Goal: Check status: Check status

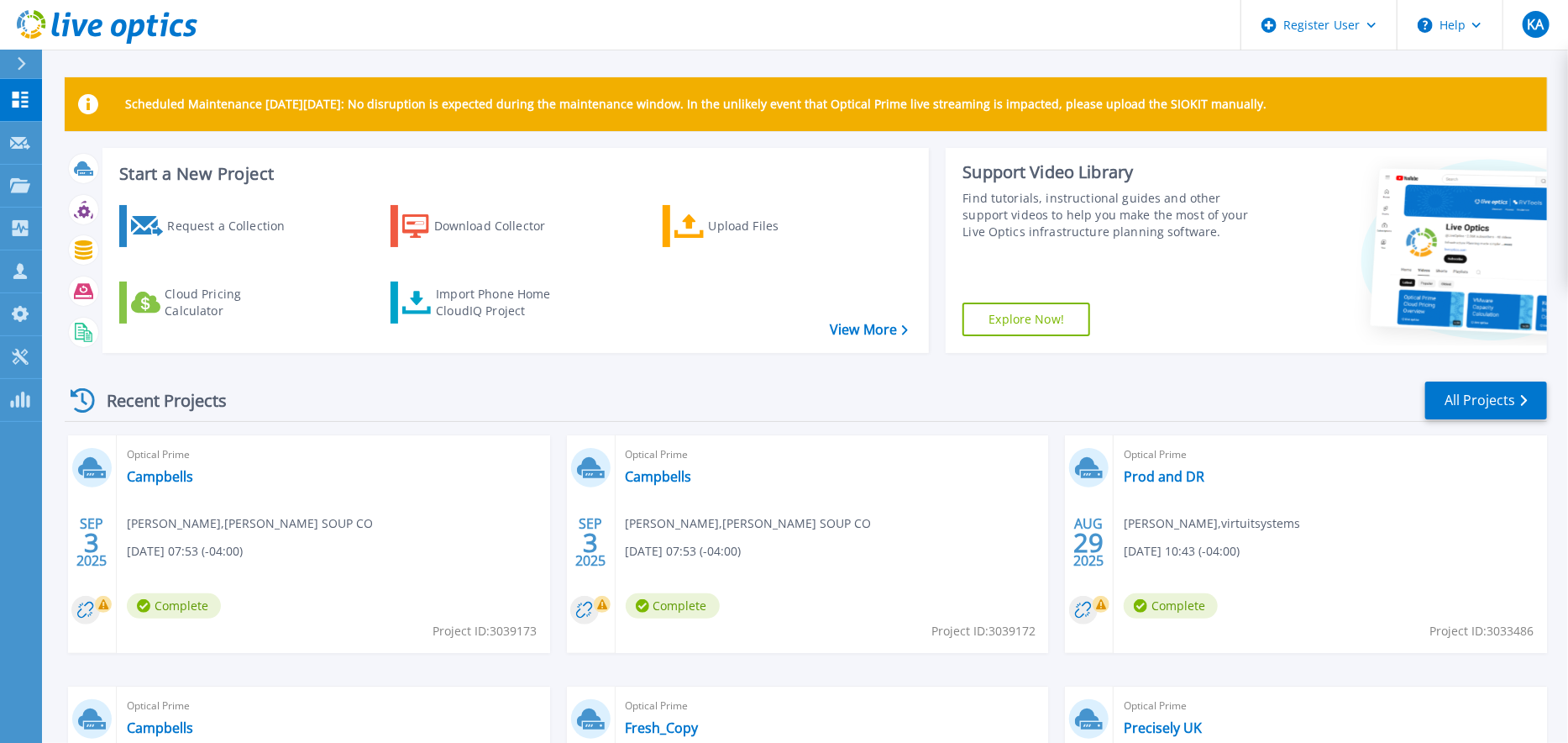
click at [967, 399] on div "Recent Projects All Projects" at bounding box center [806, 400] width 1483 height 42
click at [325, 33] on header "Register User Help KA Dell User [PERSON_NAME] [PERSON_NAME][EMAIL_ADDRESS][PERS…" at bounding box center [784, 24] width 1568 height 50
click at [618, 137] on div "Scheduled Maintenance [DATE][DATE]: No disruption is expected during the mainte…" at bounding box center [806, 514] width 1483 height 874
click at [566, 385] on div "Recent Projects All Projects" at bounding box center [806, 400] width 1483 height 42
click at [635, 145] on div "Scheduled Maintenance on Monday 22nd September: No disruption is expected durin…" at bounding box center [806, 514] width 1483 height 874
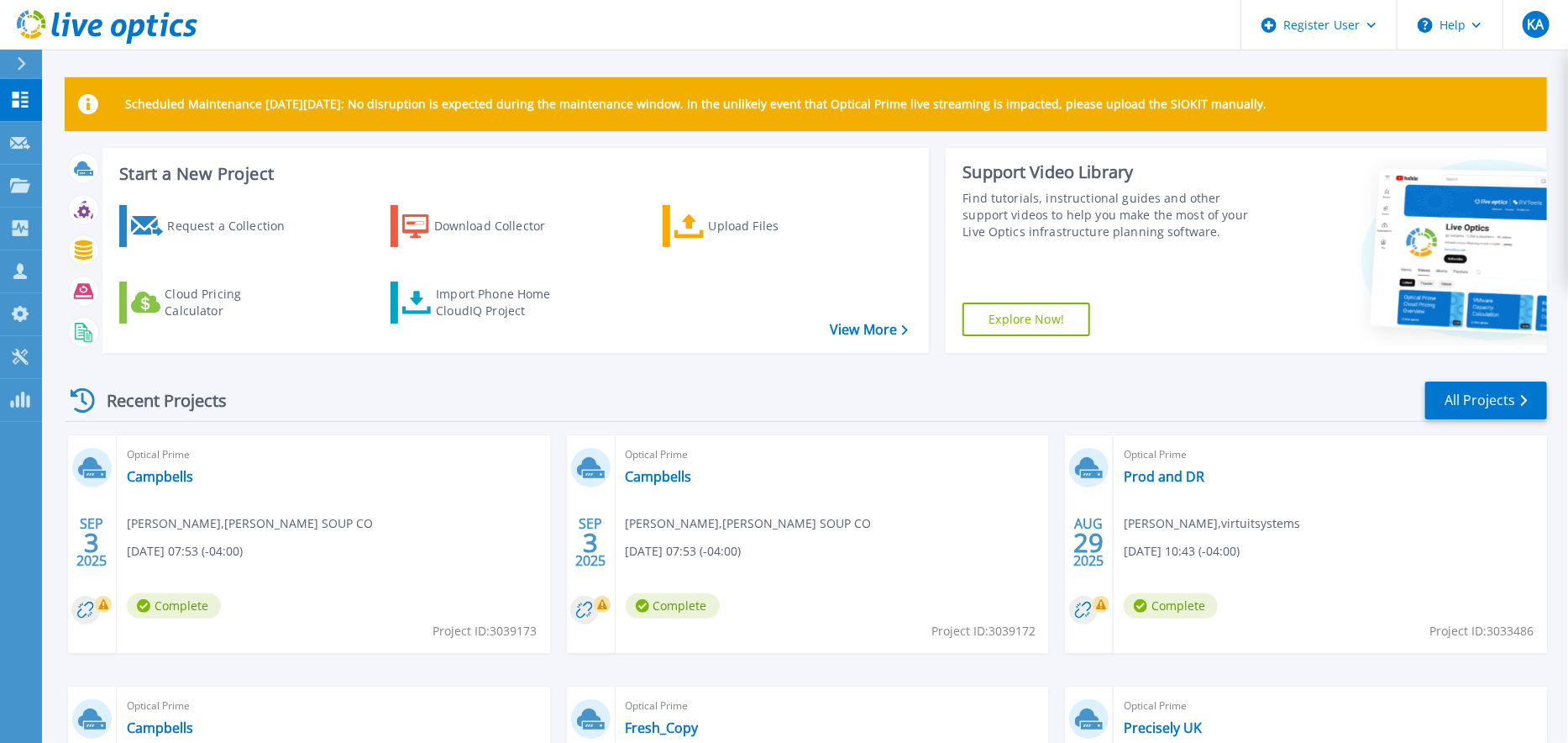
click at [443, 183] on div "Start a New Project Request a Collection Download Collector Upload Files Cloud …" at bounding box center [516, 250] width 827 height 205
click at [7, 183] on link "Projects Projects" at bounding box center [21, 186] width 42 height 43
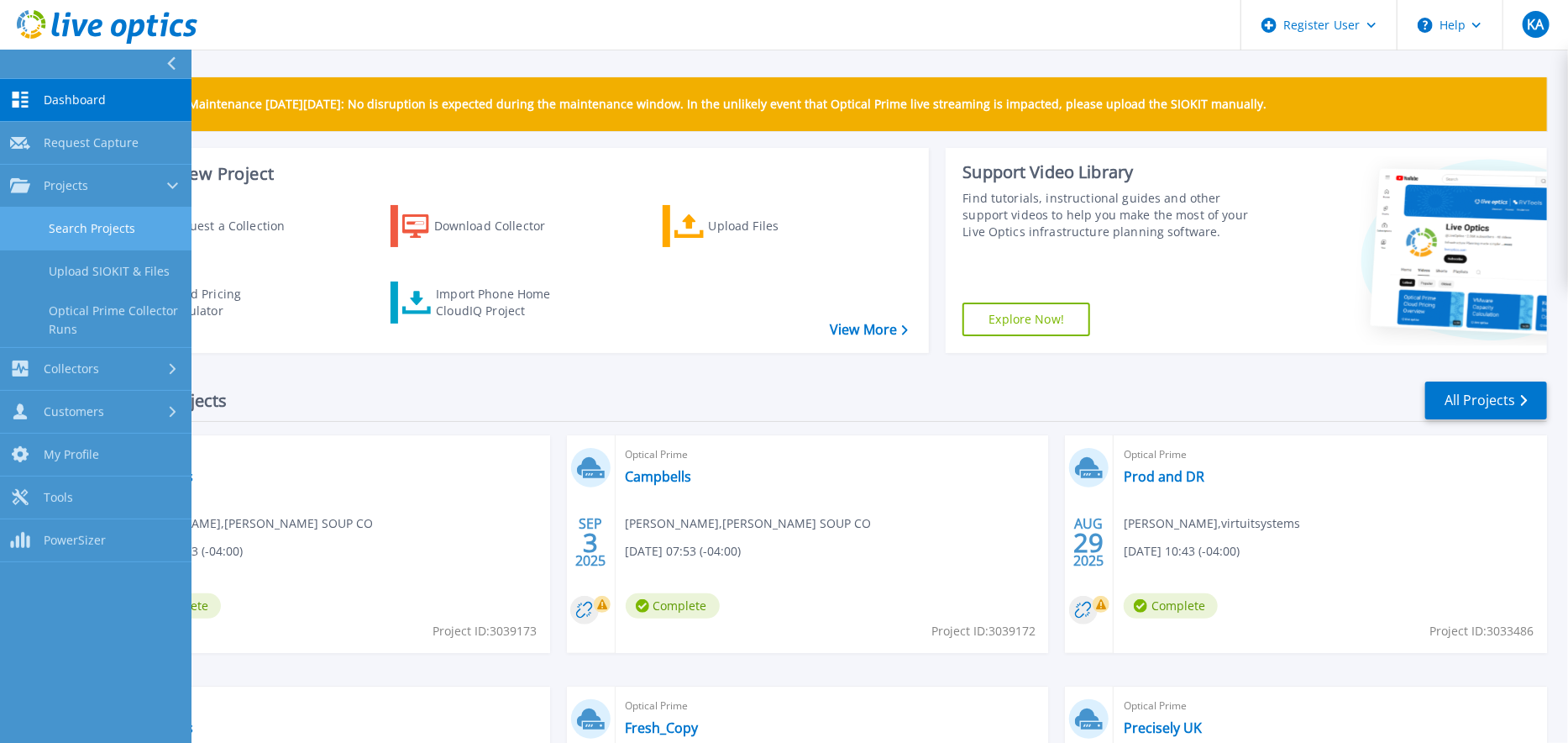
click at [103, 228] on link "Search Projects" at bounding box center [96, 229] width 192 height 43
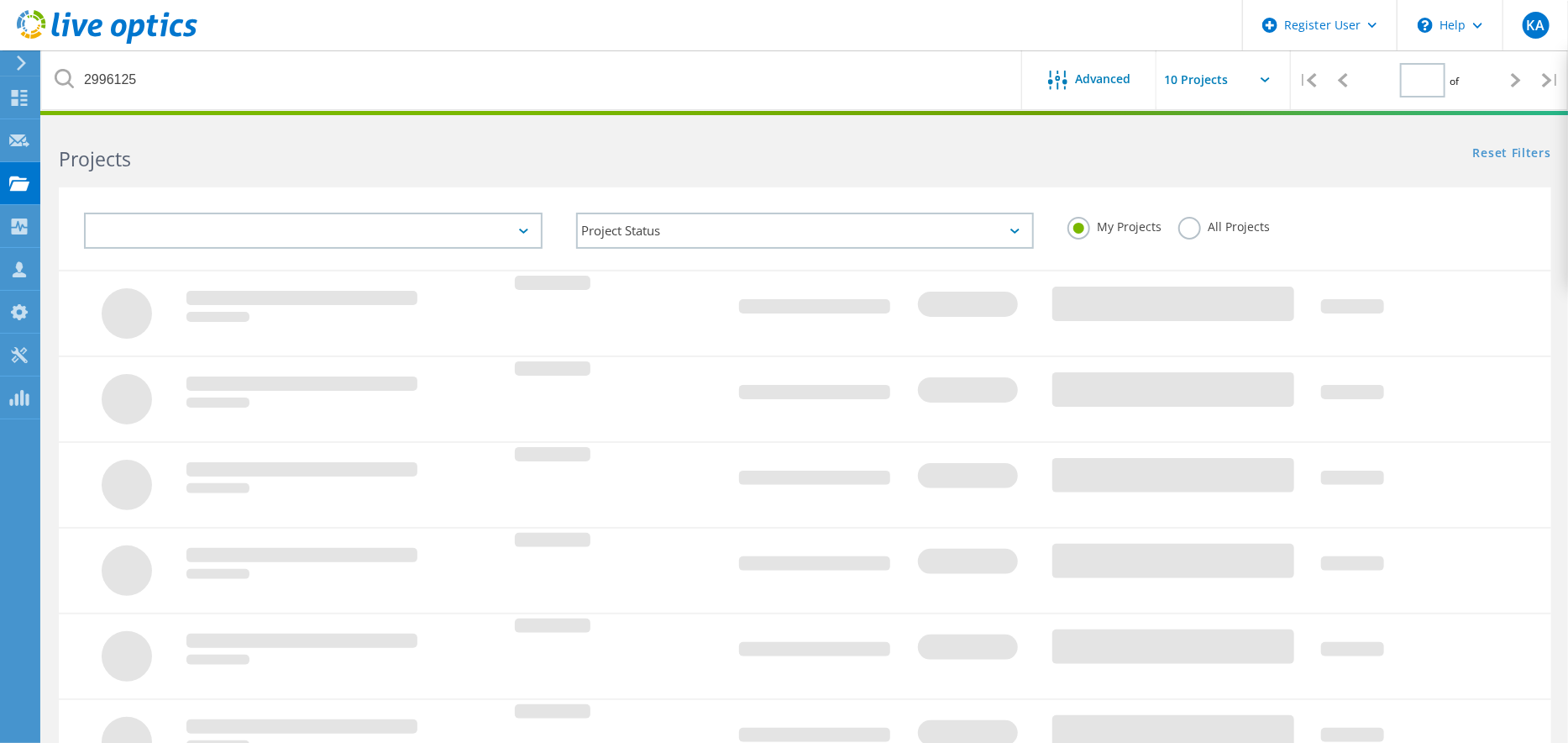
type input "1"
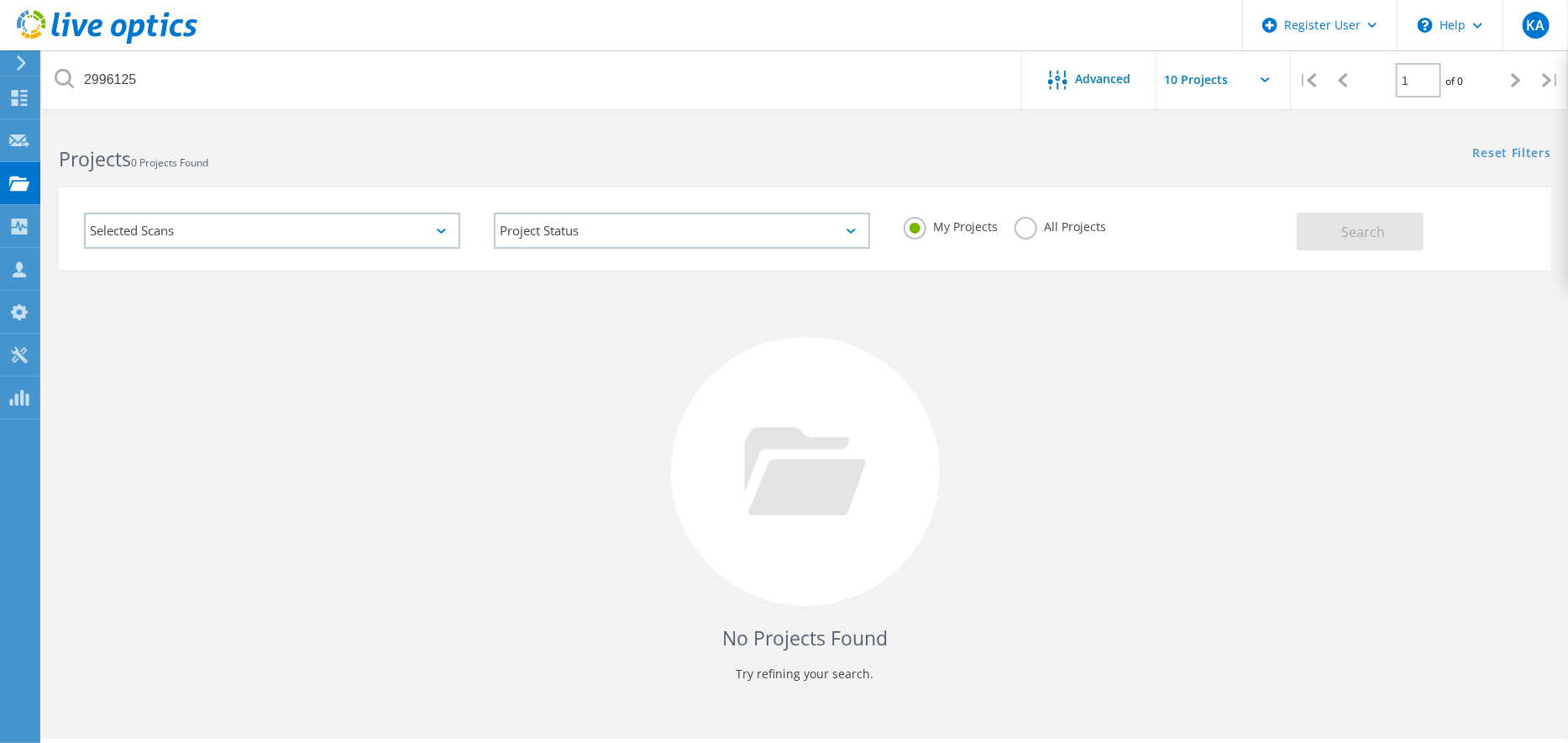
click at [996, 384] on div "No Projects Found Try refining your search." at bounding box center [805, 488] width 1493 height 435
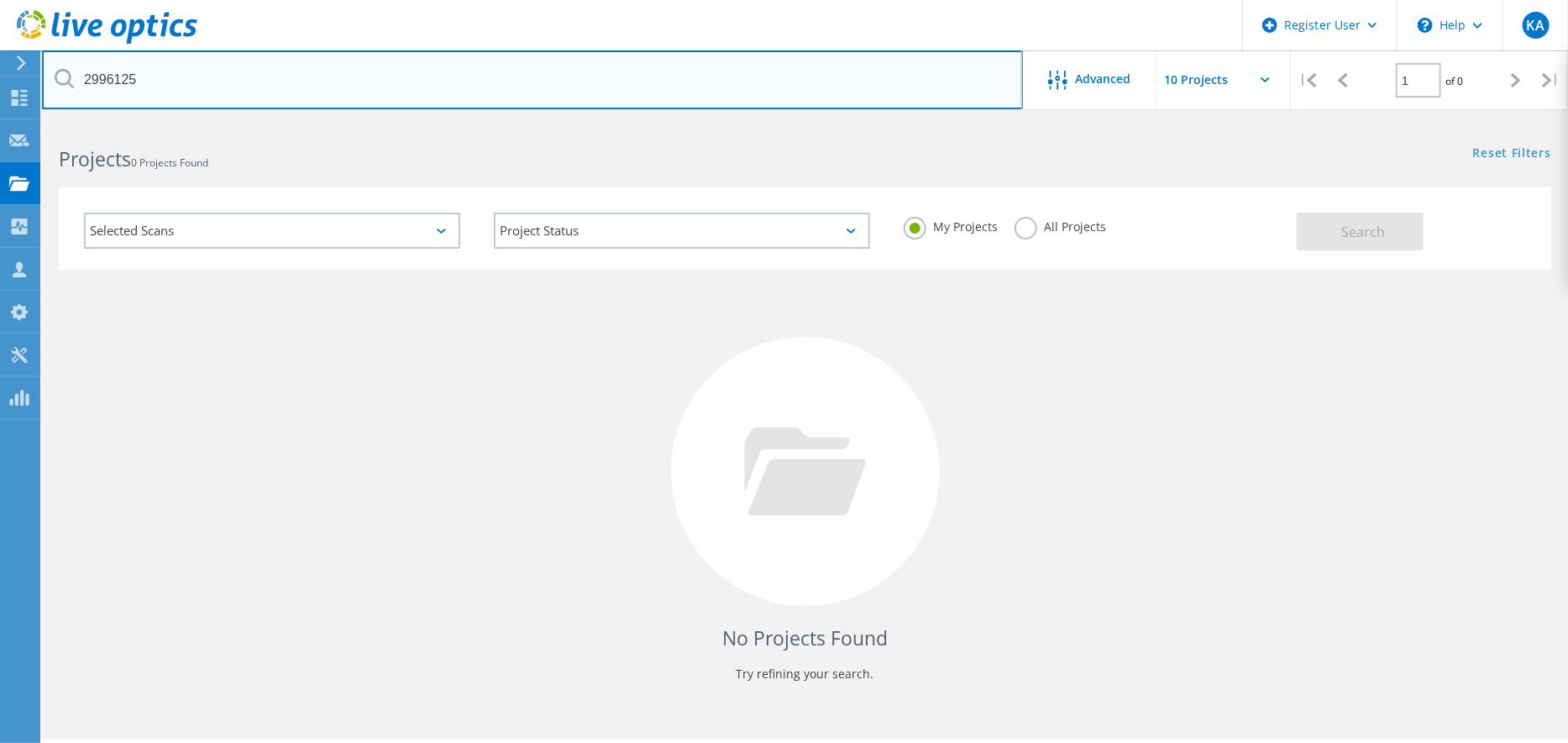
click at [215, 82] on input "2996125" at bounding box center [532, 79] width 981 height 59
click at [173, 80] on input "text" at bounding box center [532, 79] width 981 height 59
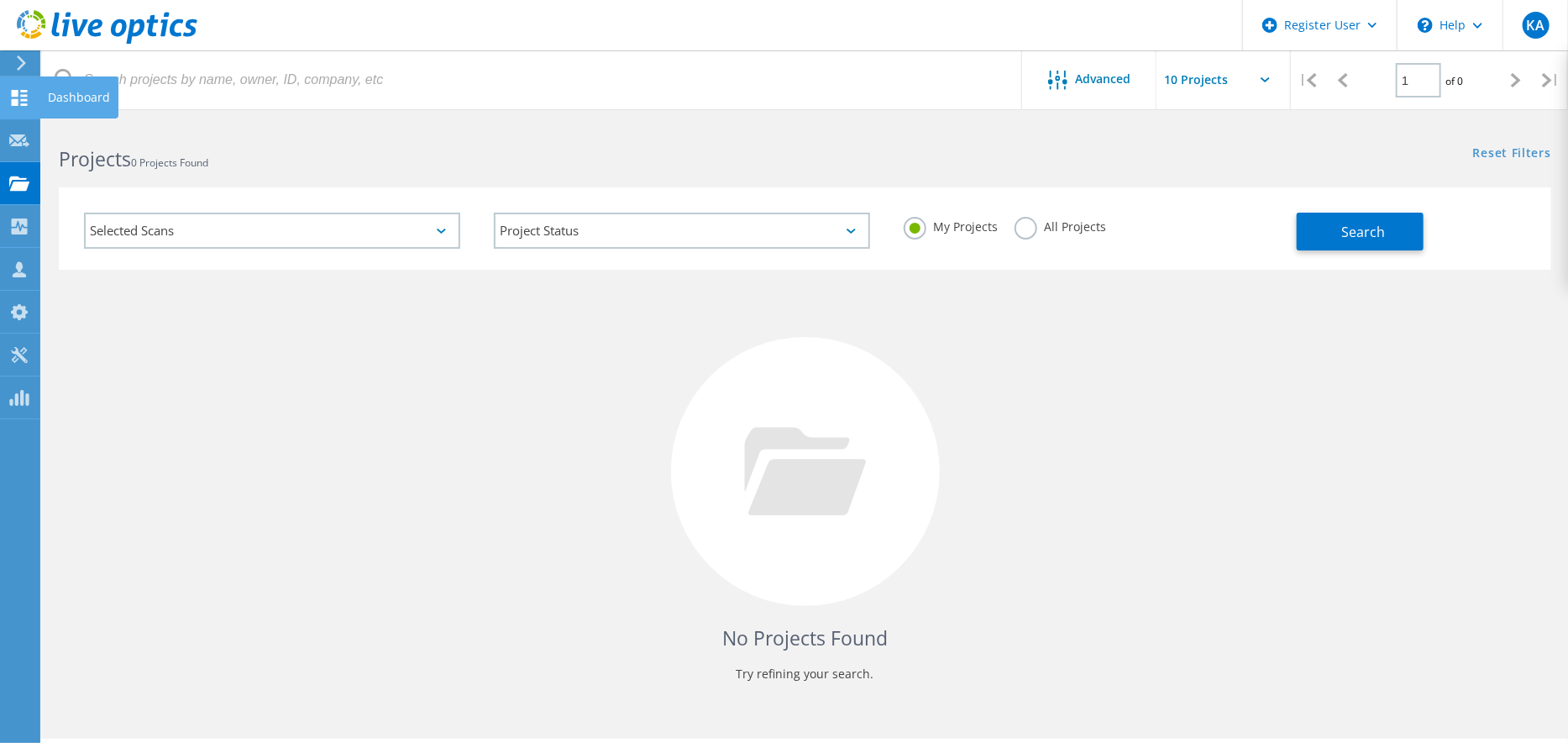
click at [23, 104] on use at bounding box center [20, 98] width 16 height 16
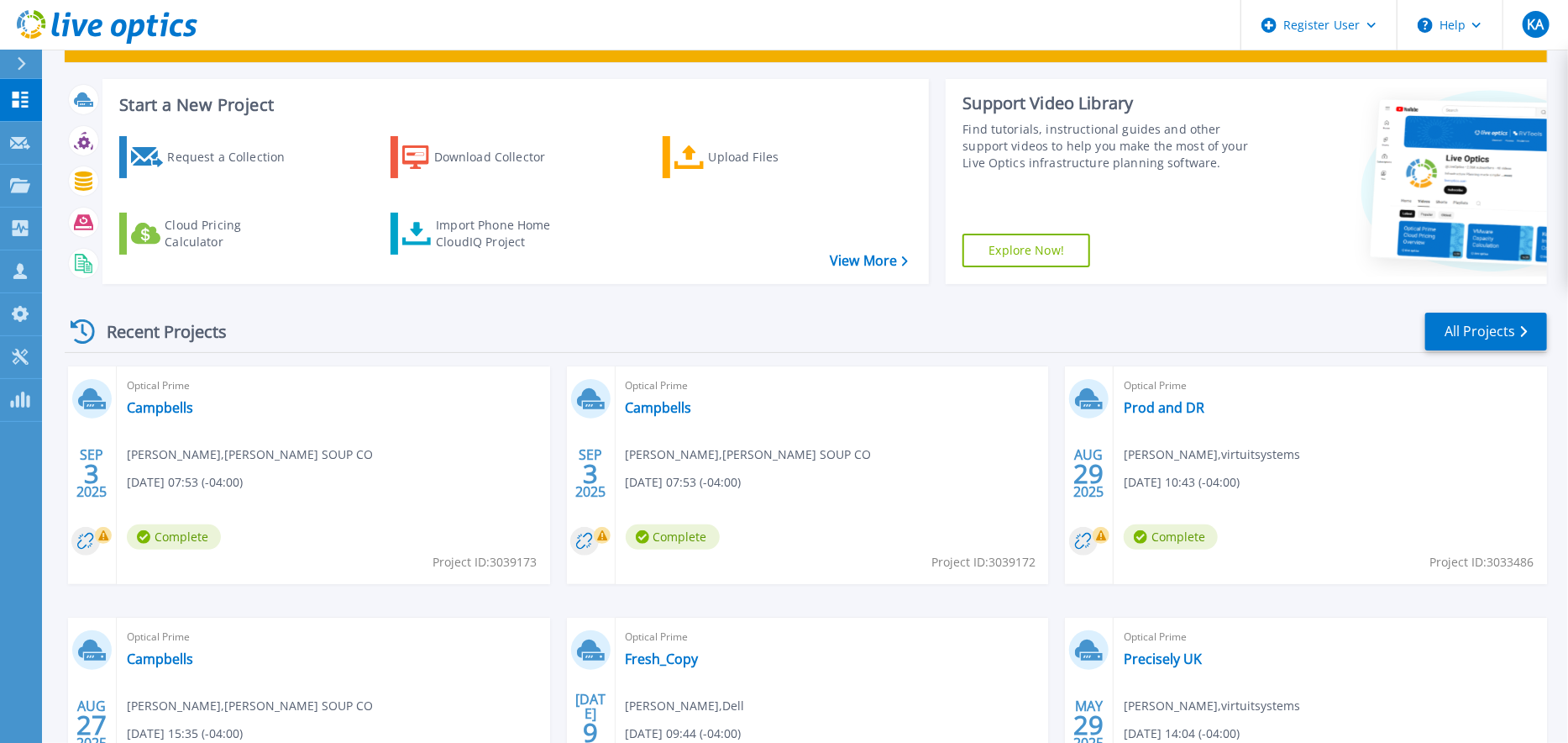
scroll to position [187, 0]
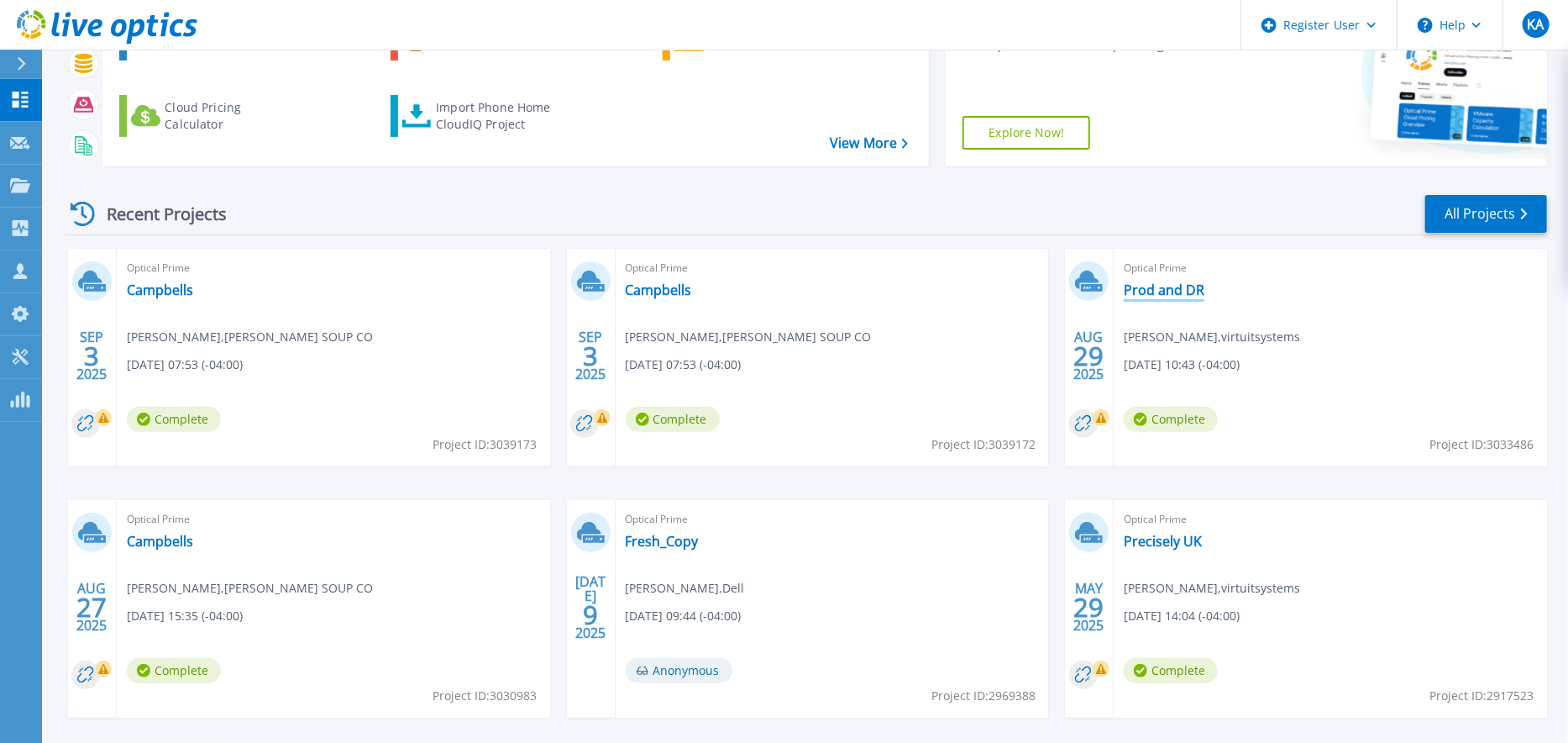
click at [1163, 291] on link "Prod and DR" at bounding box center [1164, 290] width 80 height 17
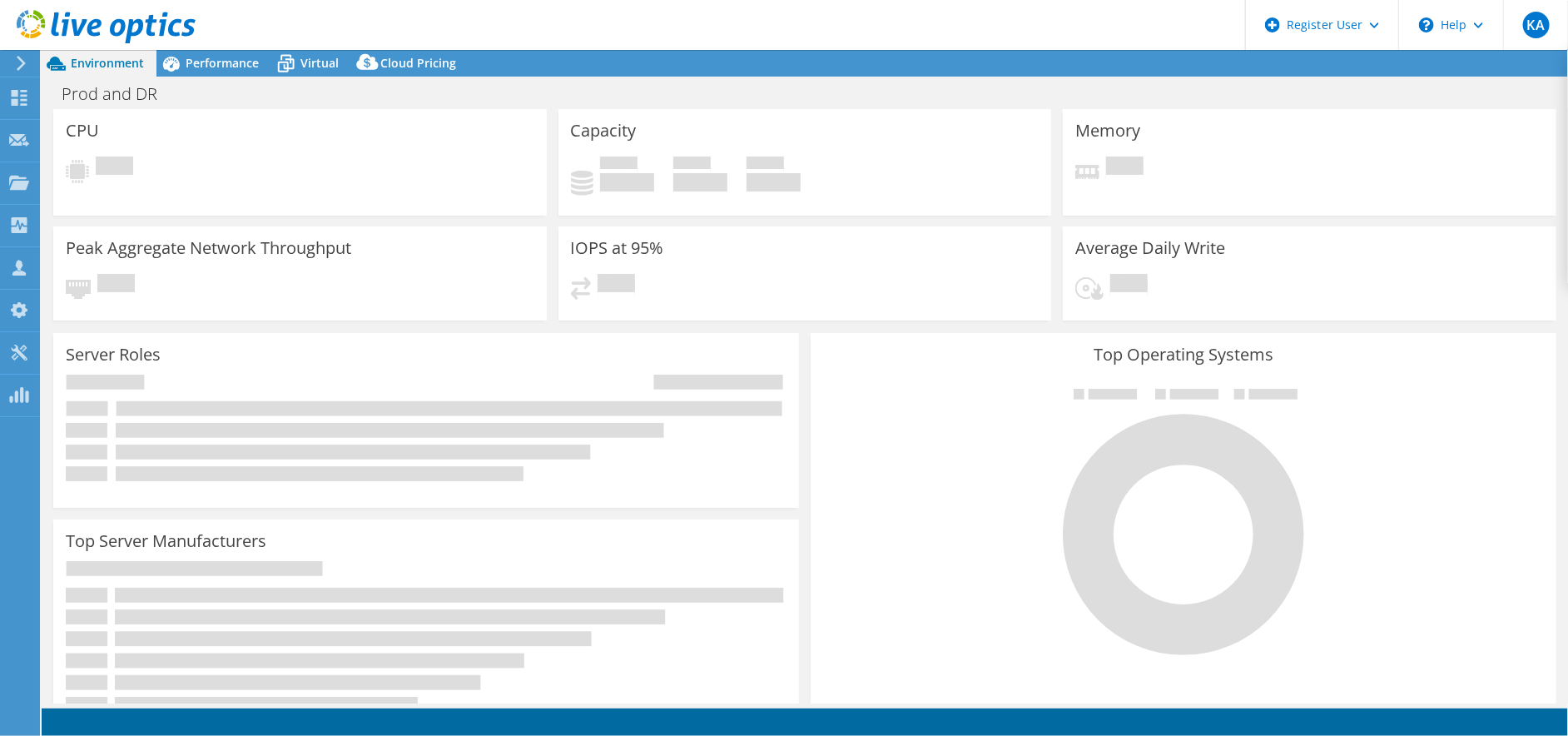
select select "USD"
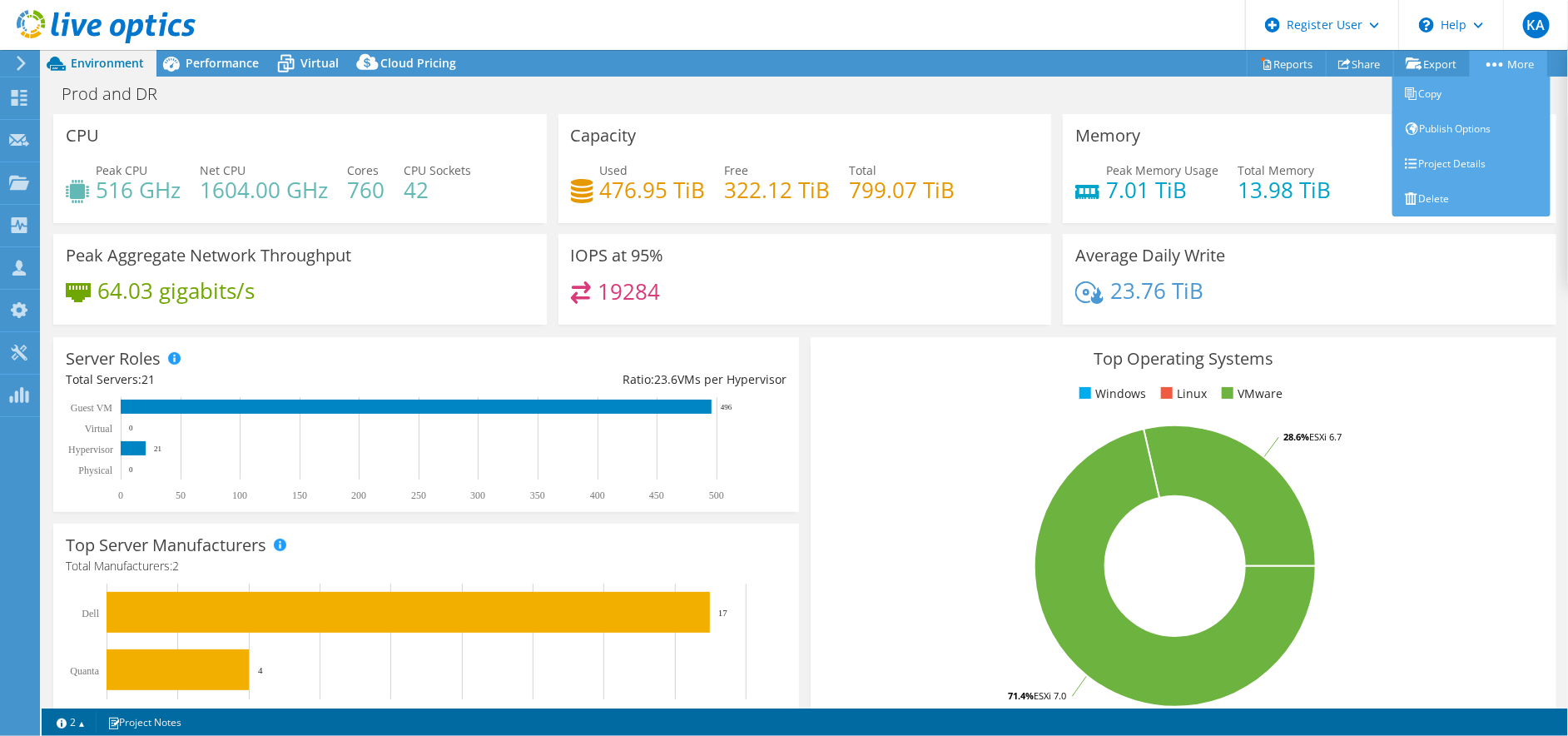
click at [1515, 64] on link "More" at bounding box center [1509, 63] width 78 height 26
click at [1441, 153] on link "Project Details" at bounding box center [1471, 164] width 158 height 35
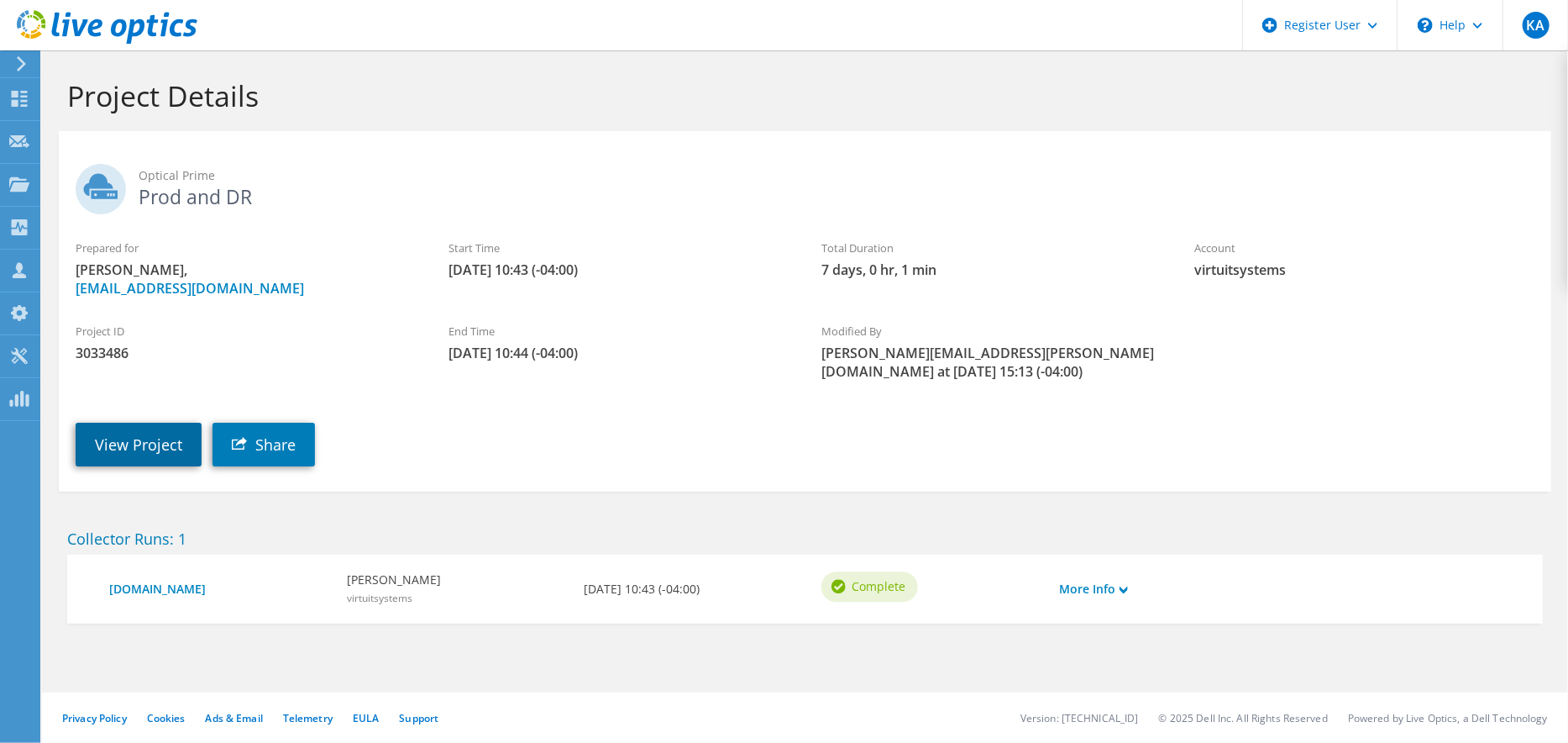
click at [115, 425] on link "View Project" at bounding box center [138, 444] width 126 height 44
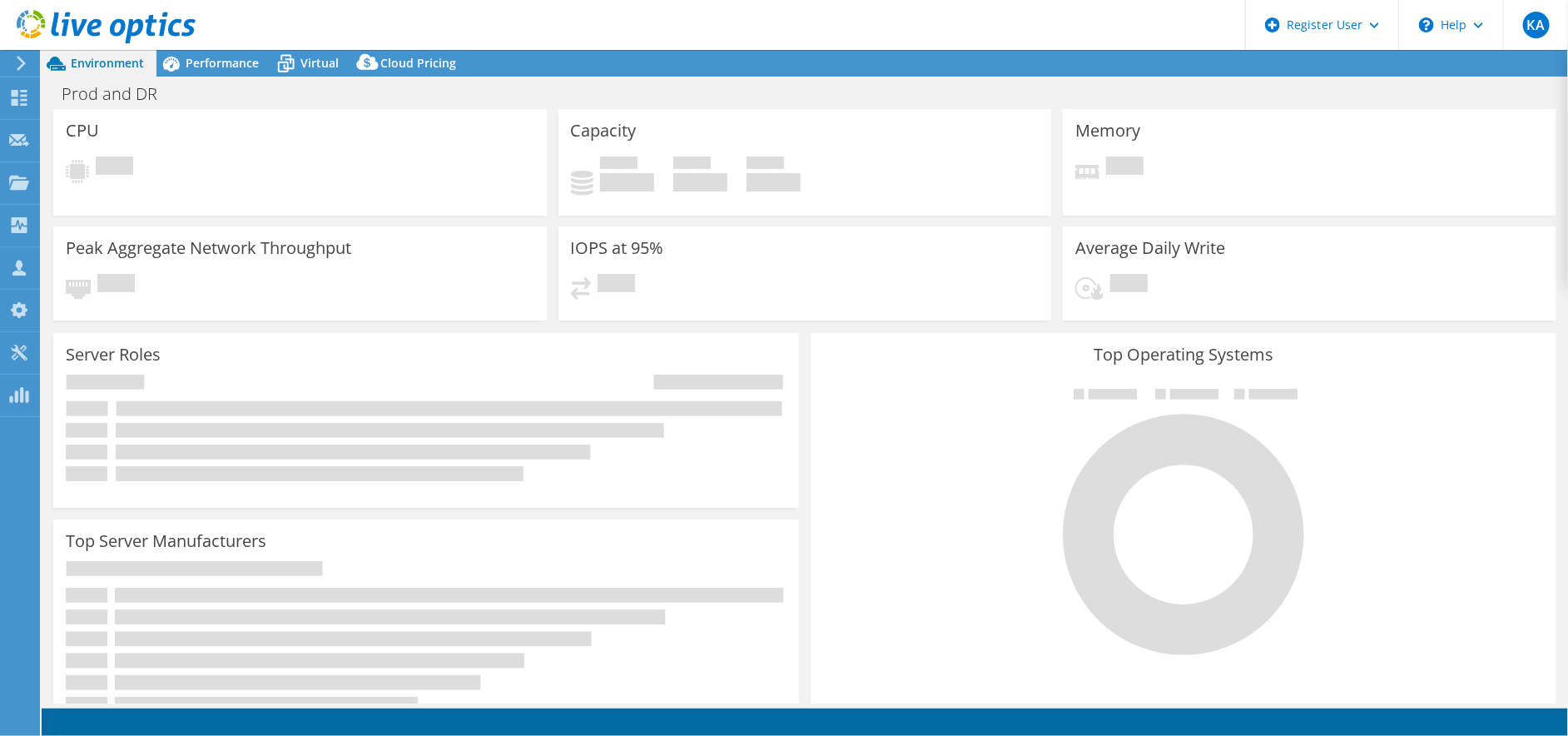
select select "USD"
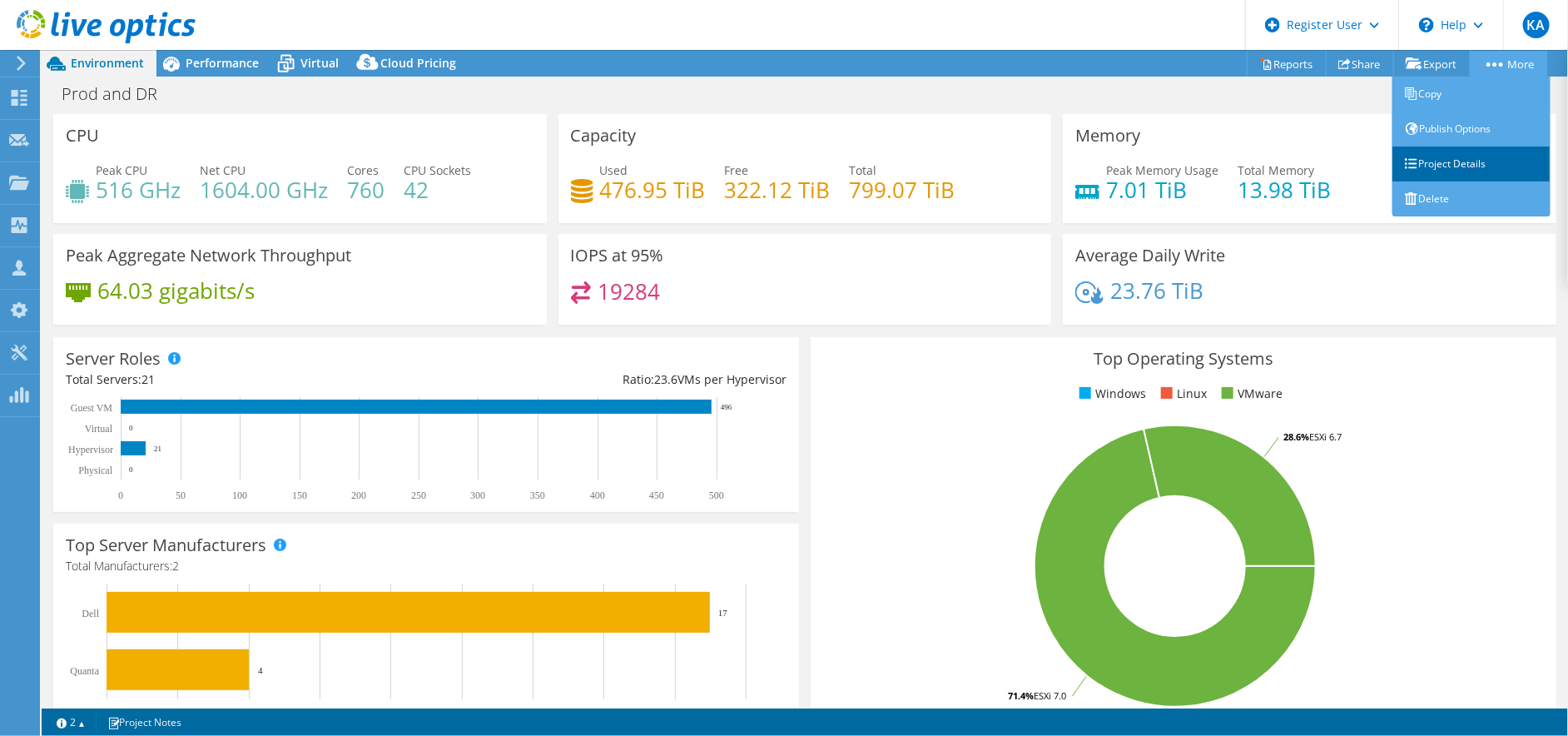
click at [1466, 162] on link "Project Details" at bounding box center [1471, 164] width 158 height 35
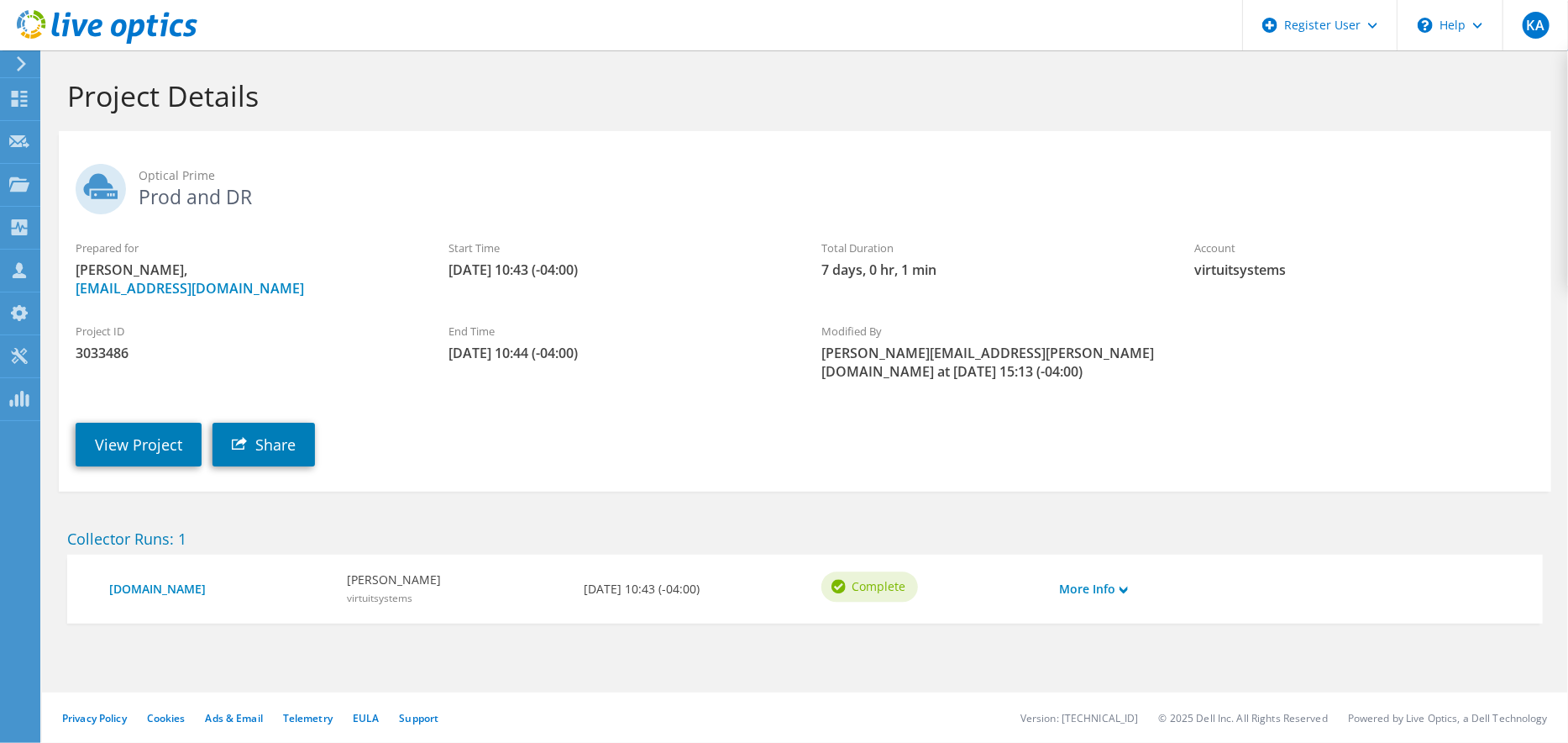
click at [712, 95] on h1 "Project Details" at bounding box center [801, 96] width 1467 height 35
